Goal: Information Seeking & Learning: Learn about a topic

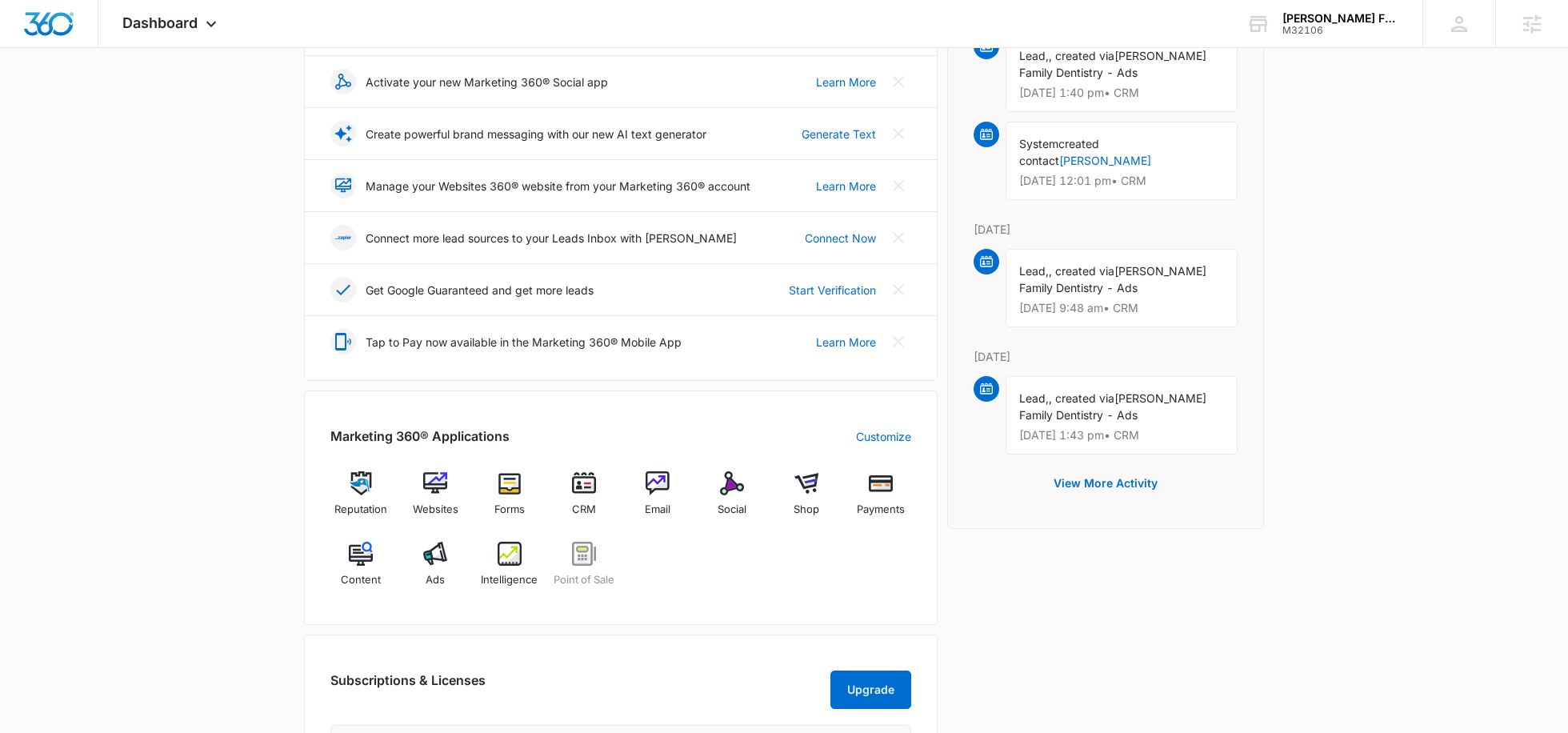
scroll to position [308, 0]
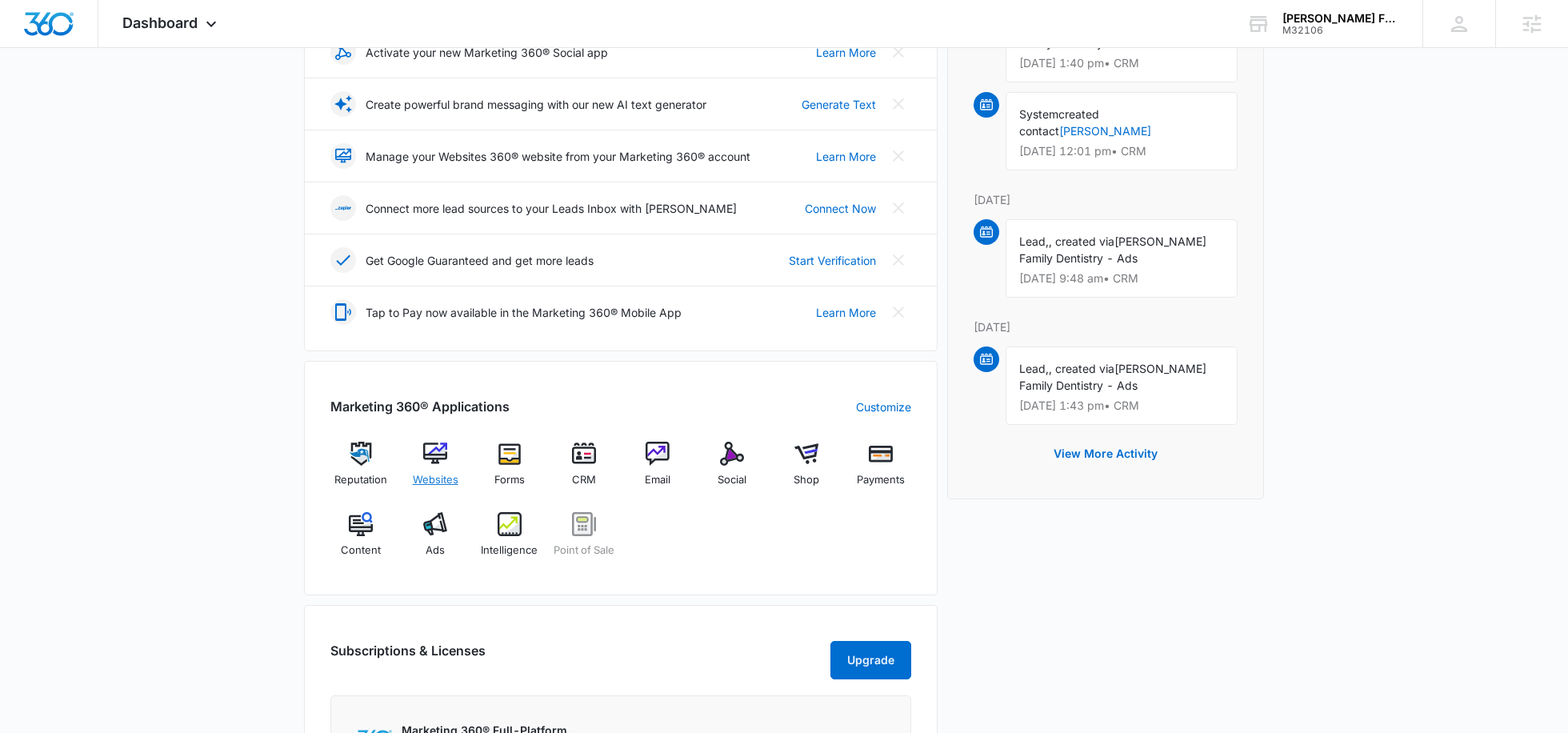
click at [440, 467] on div "Websites" at bounding box center [436, 470] width 61 height 58
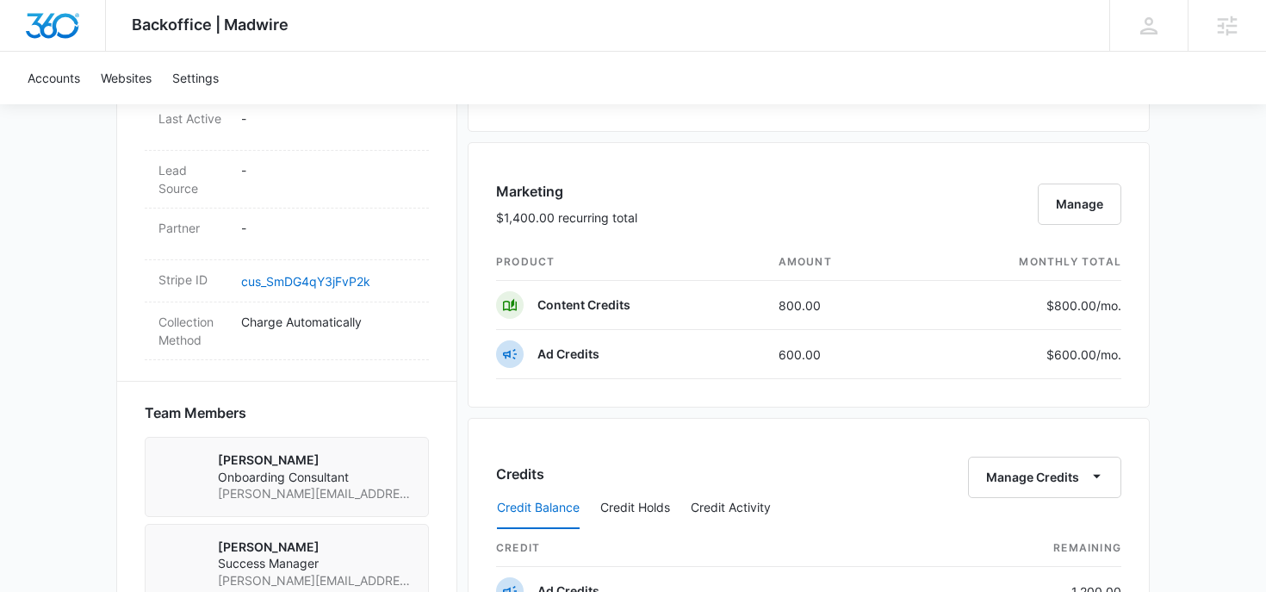
scroll to position [964, 0]
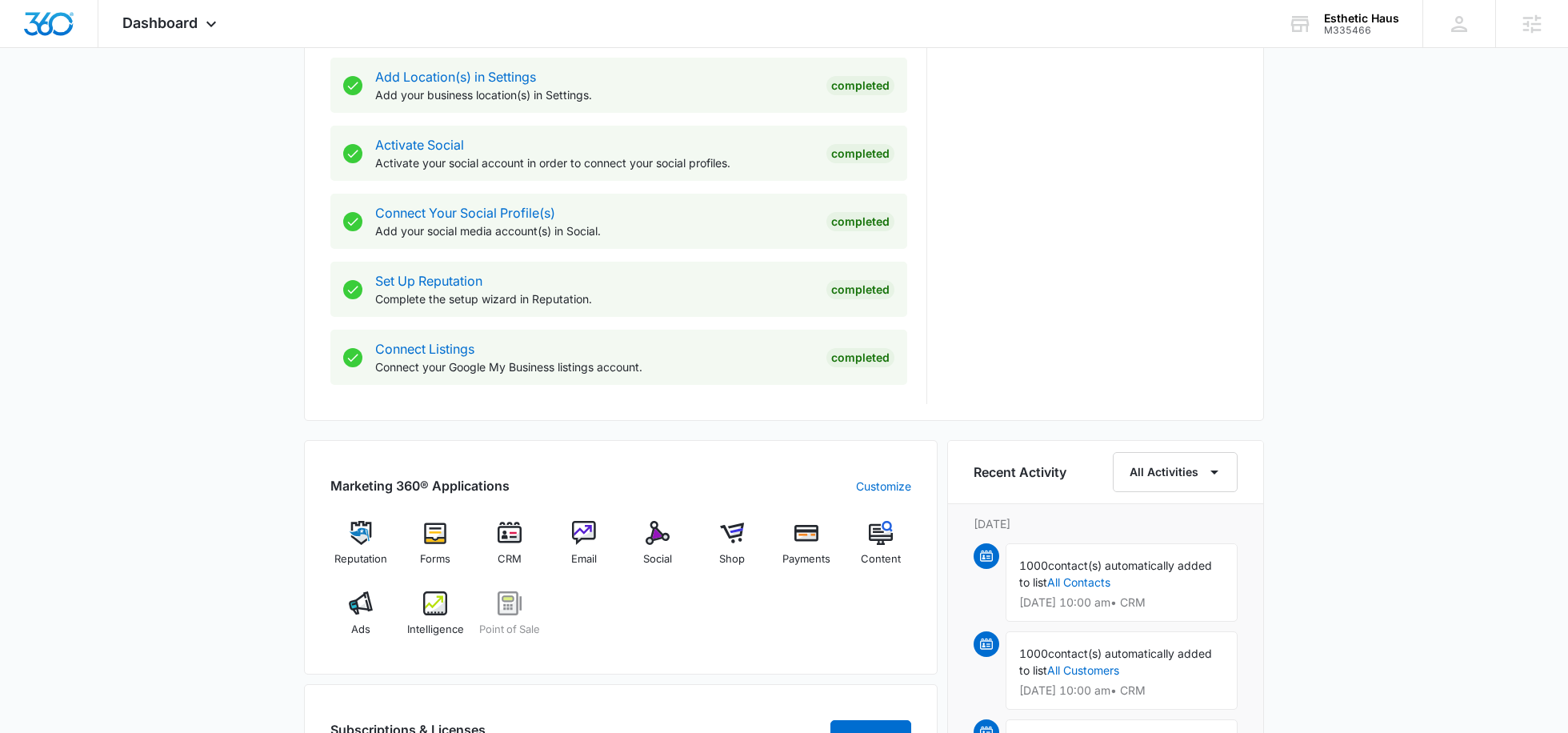
scroll to position [616, 0]
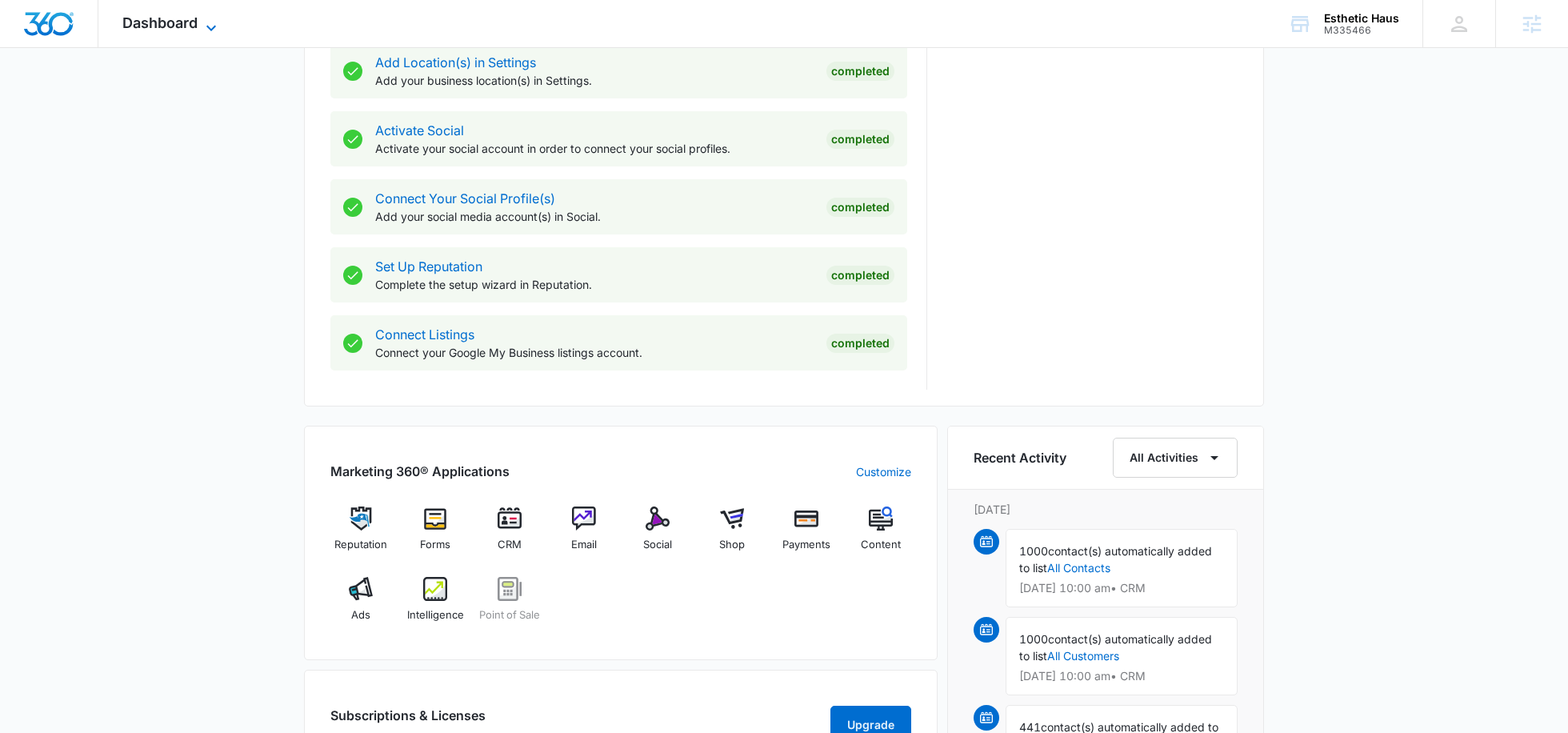
click at [165, 25] on span "Dashboard" at bounding box center [160, 22] width 75 height 17
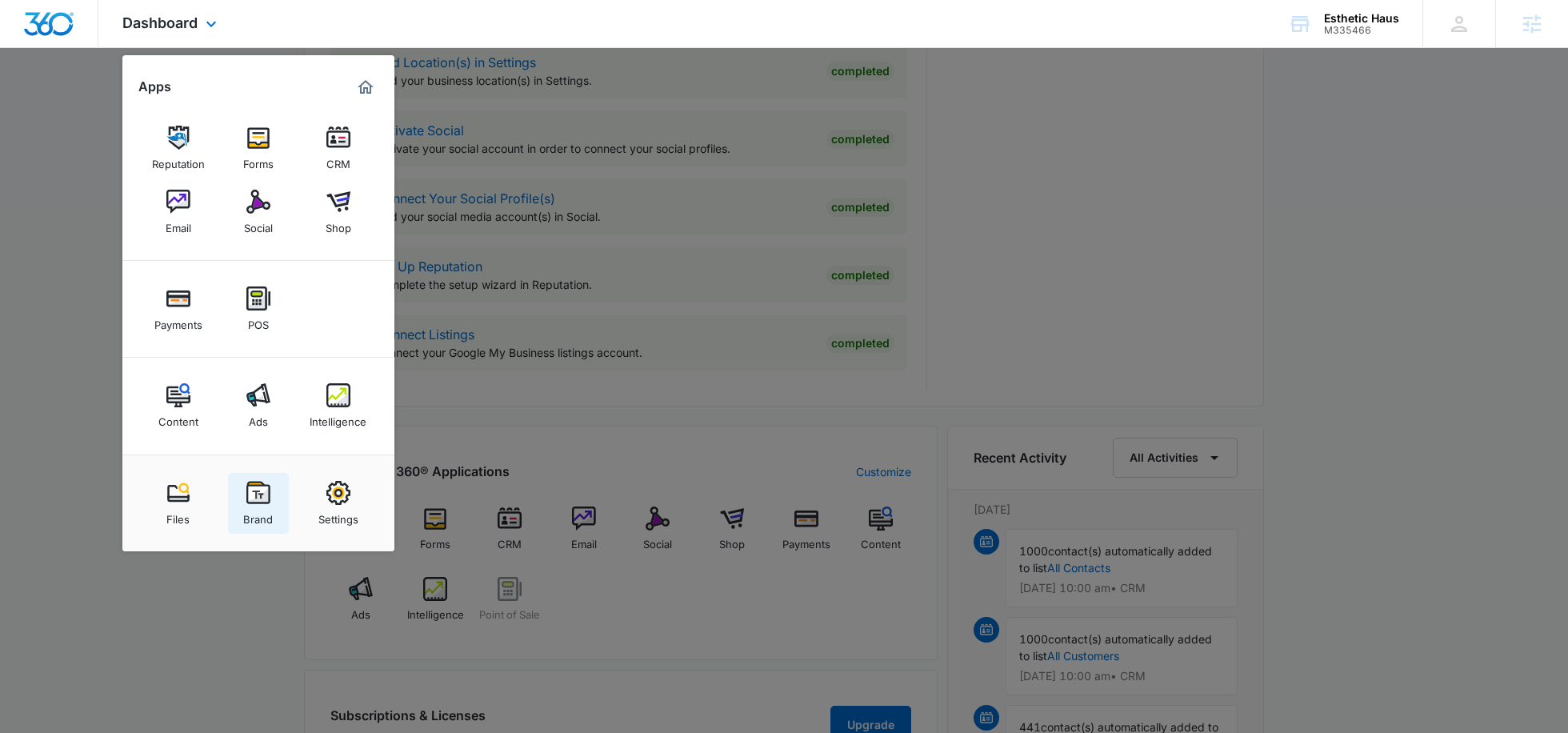
click at [273, 498] on link "Brand" at bounding box center [257, 503] width 60 height 60
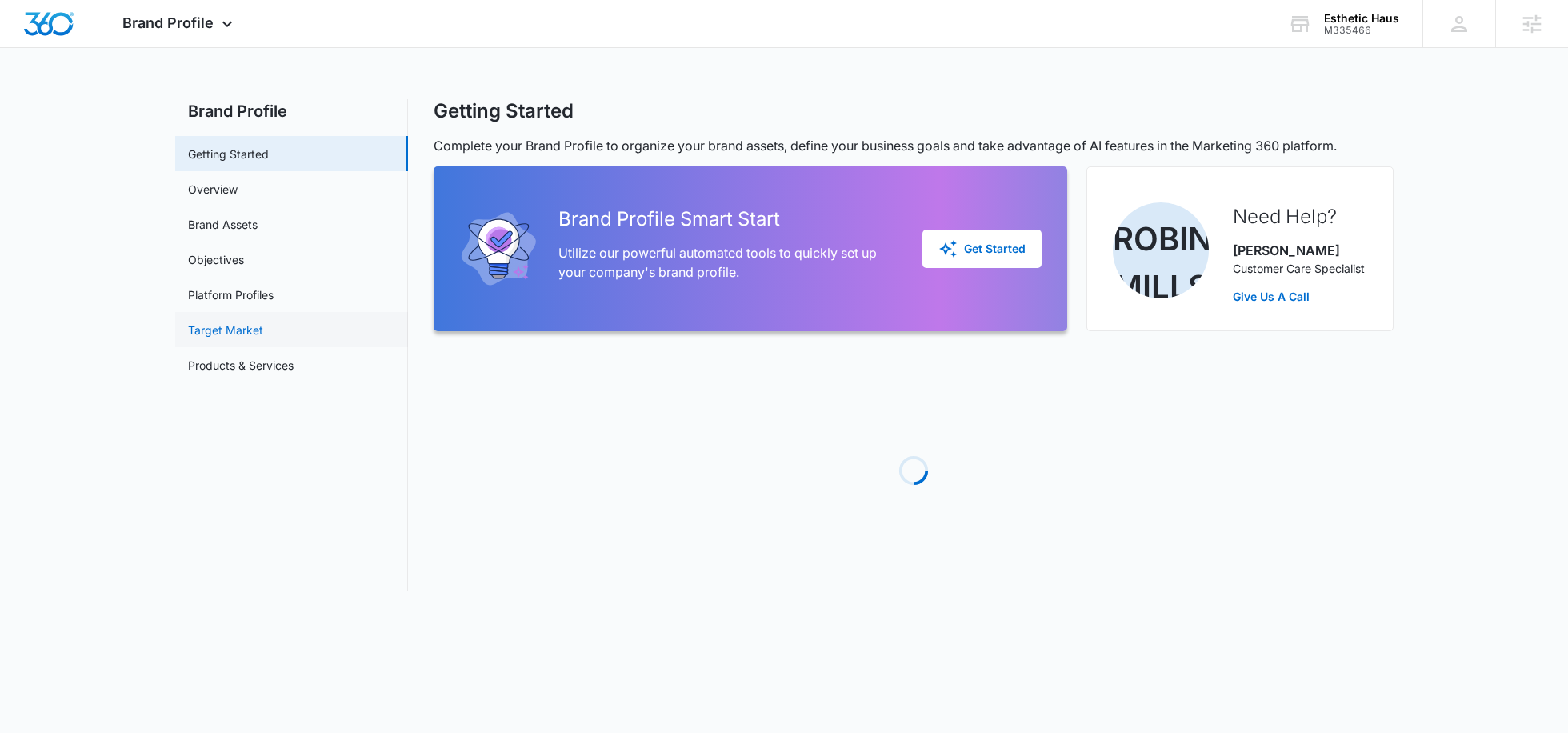
click at [248, 321] on link "Target Market" at bounding box center [225, 330] width 75 height 17
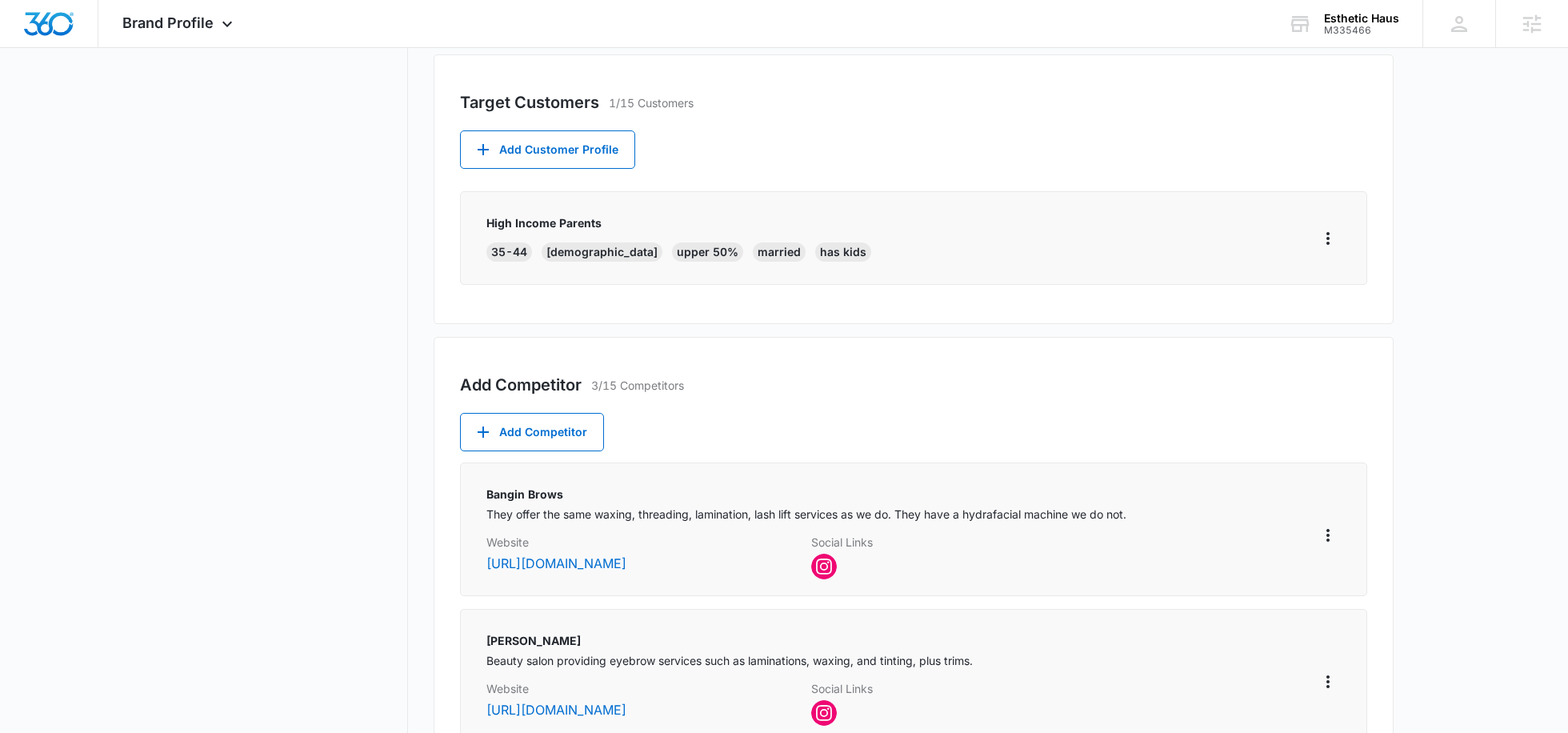
scroll to position [578, 0]
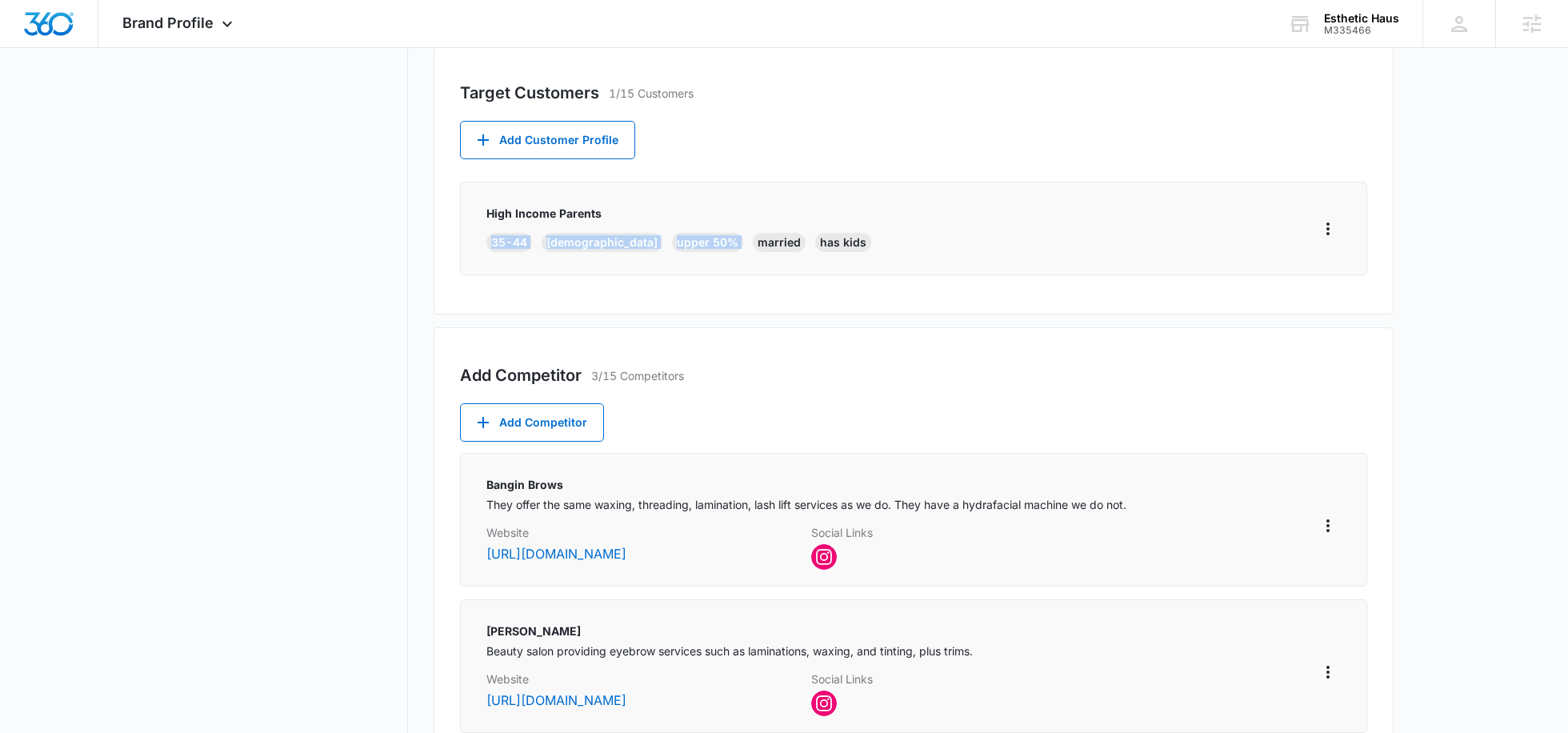
drag, startPoint x: 486, startPoint y: 240, endPoint x: 675, endPoint y: 241, distance: 189.0
click at [675, 241] on div "35-44 female upper 50% married has kids" at bounding box center [678, 242] width 385 height 20
copy div "35-44 female upper 50%"
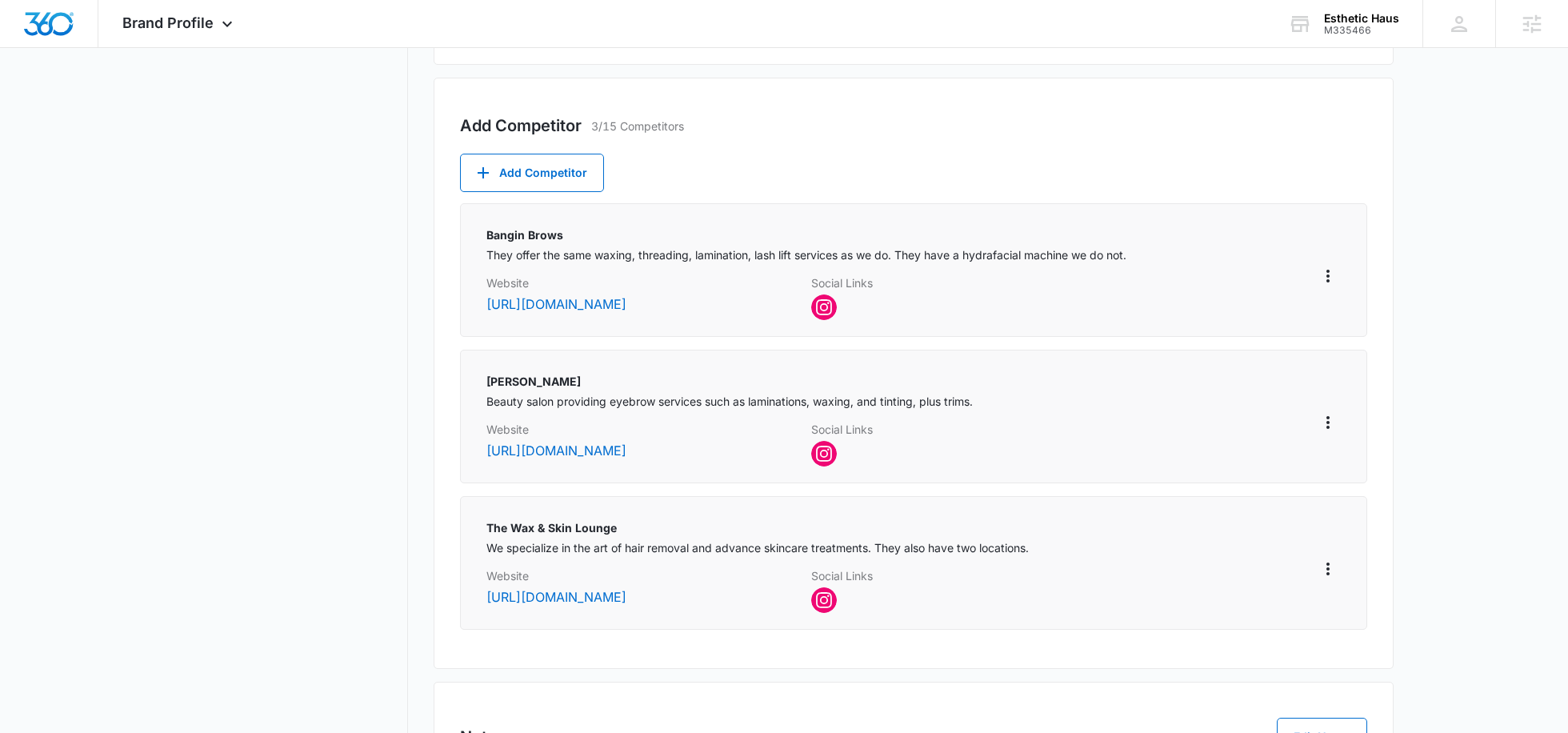
scroll to position [0, 0]
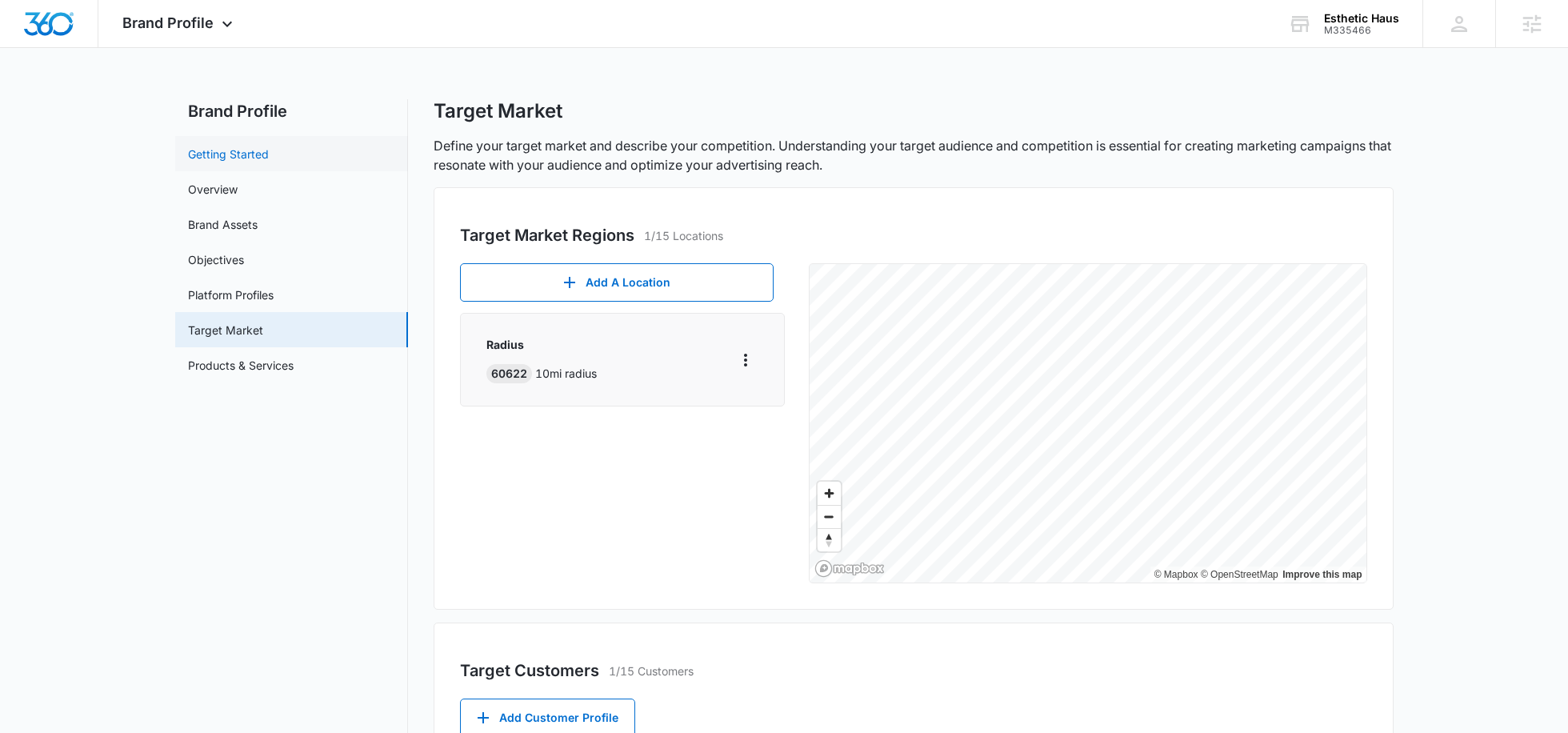
click at [244, 158] on link "Getting Started" at bounding box center [228, 154] width 81 height 17
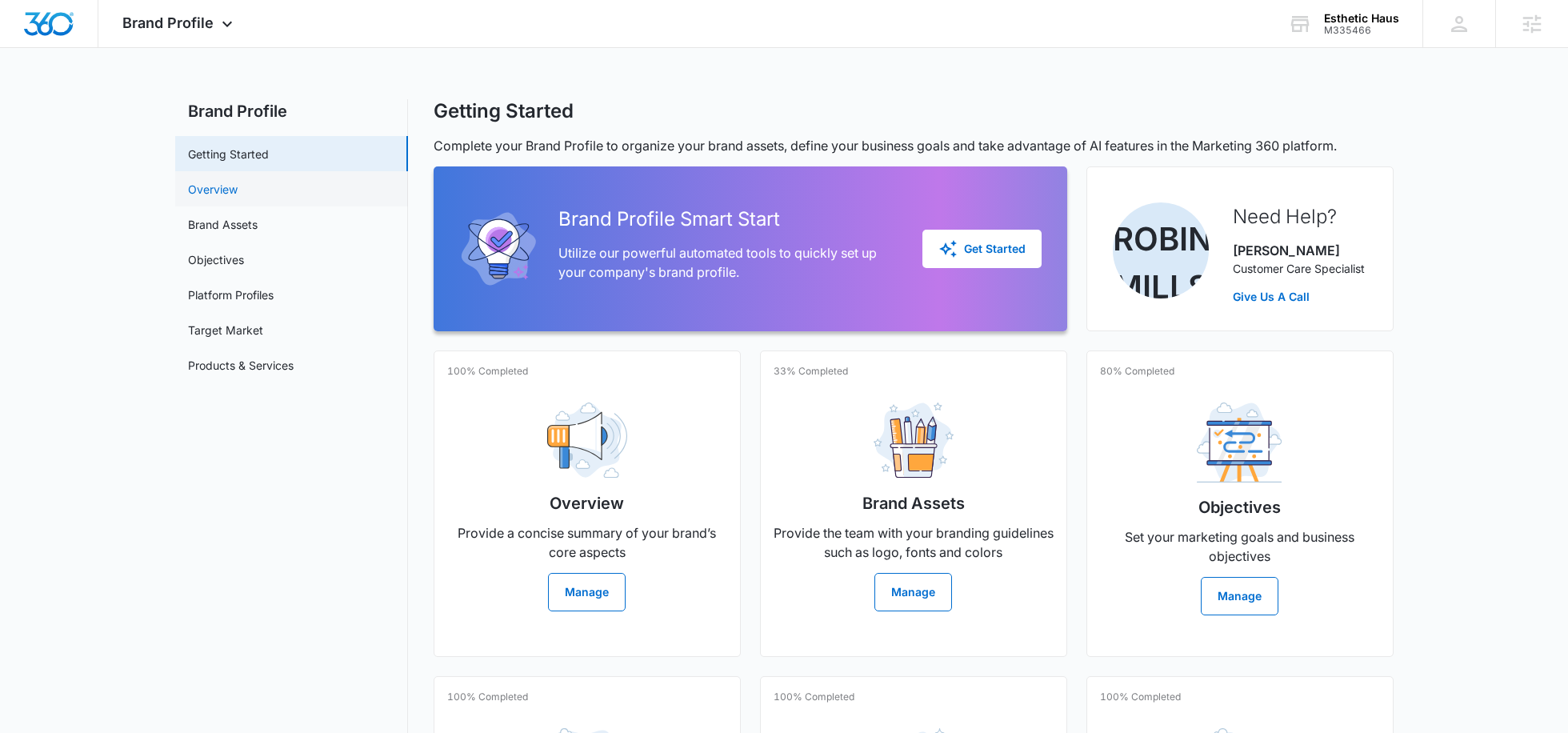
click at [238, 194] on link "Overview" at bounding box center [212, 190] width 49 height 17
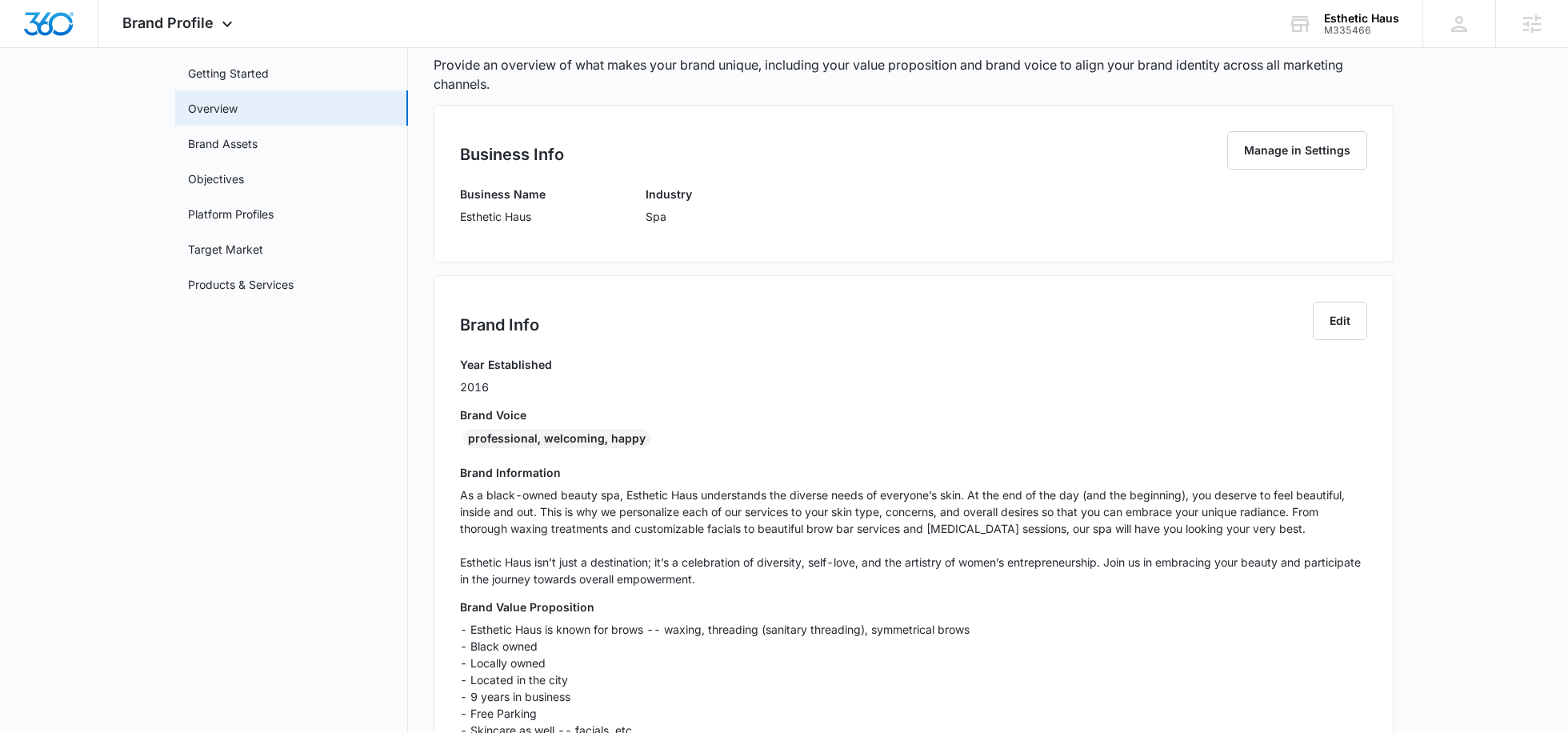
scroll to position [103, 0]
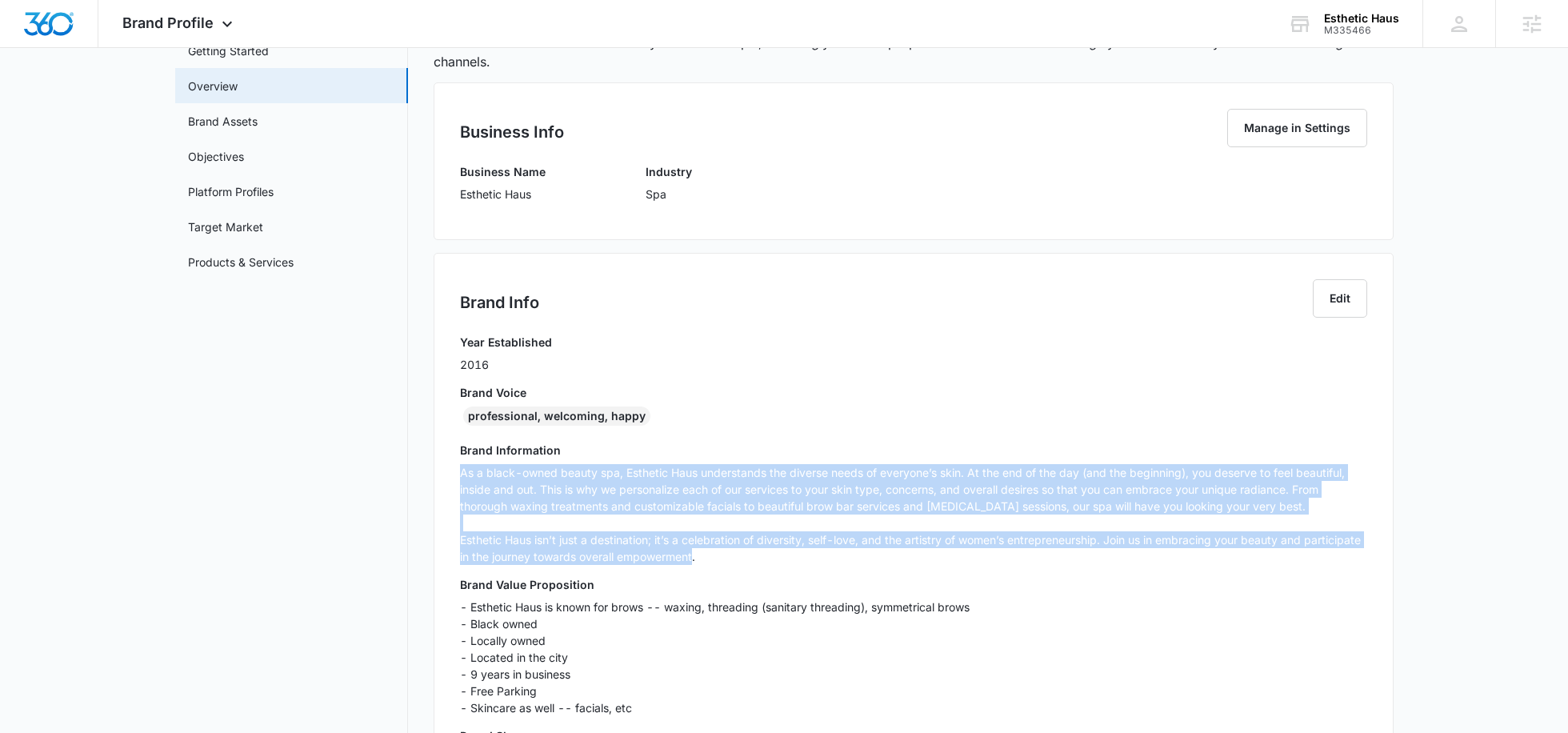
drag, startPoint x: 692, startPoint y: 556, endPoint x: 460, endPoint y: 474, distance: 246.1
click at [458, 470] on div "Brand Info Edit Year Established 2016 Brand Voice professional, welcoming, happ…" at bounding box center [913, 528] width 960 height 551
copy p "As a black-owned beauty spa, Esthetic Haus understands the diverse needs of eve…"
